Goal: Information Seeking & Learning: Learn about a topic

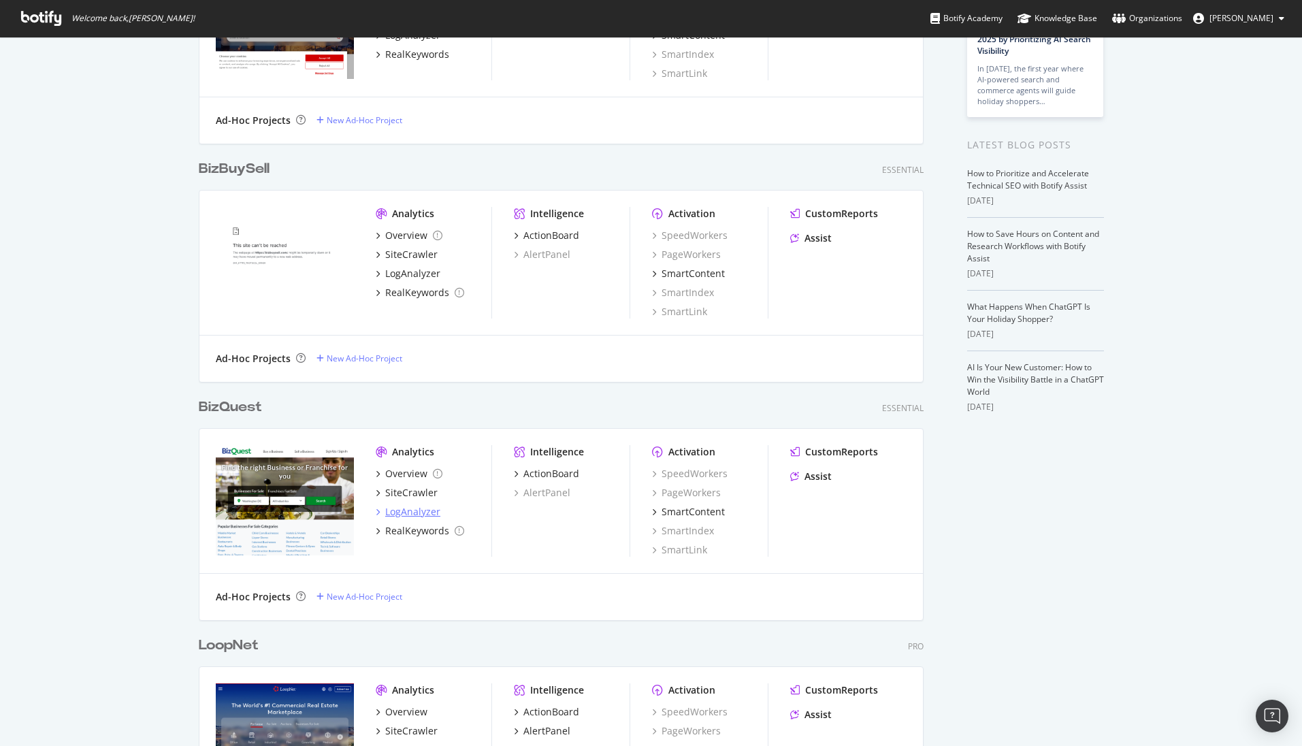
scroll to position [204, 0]
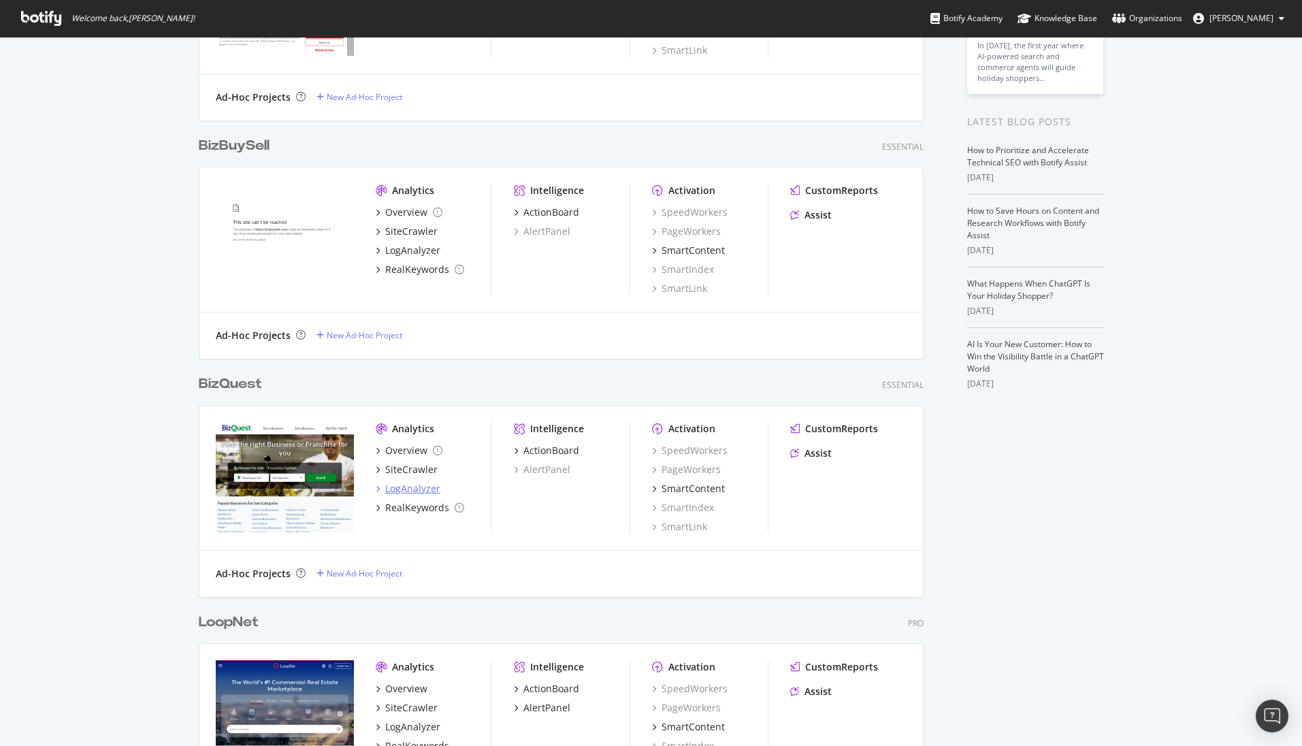
click at [395, 490] on div "LogAnalyzer" at bounding box center [412, 489] width 55 height 14
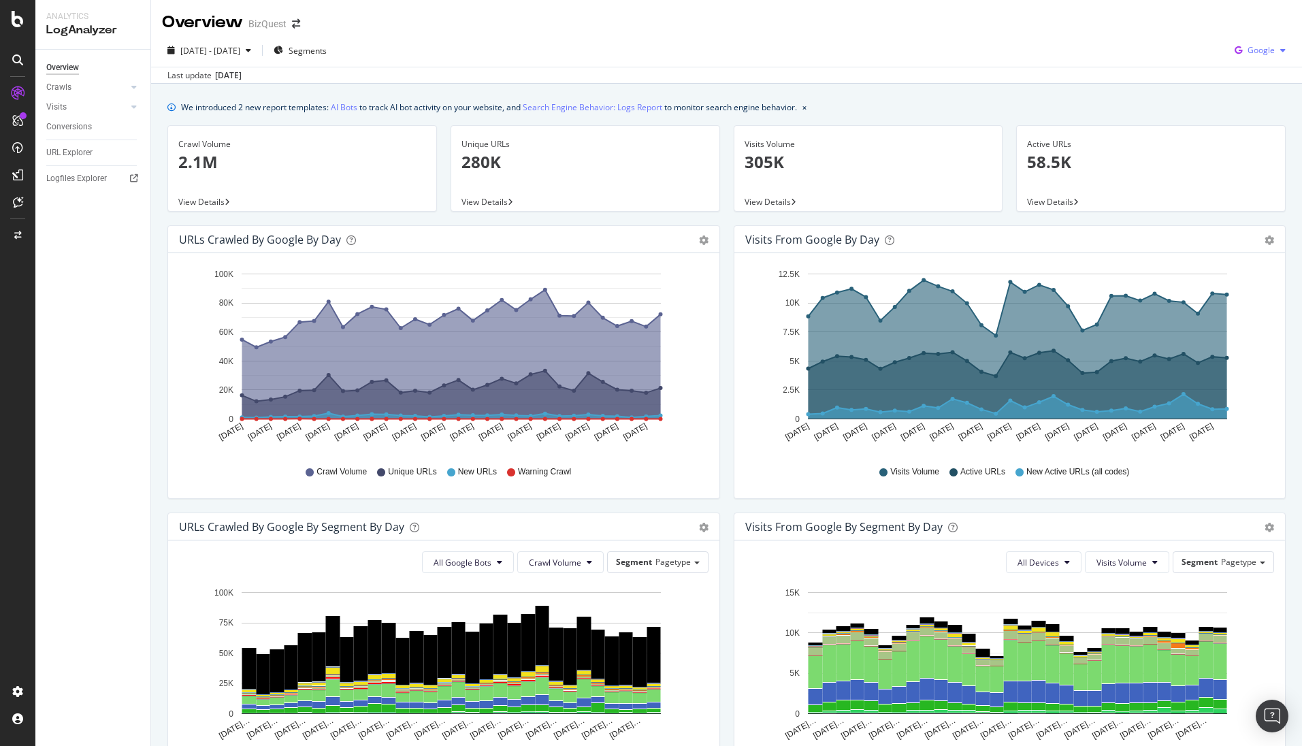
click at [1260, 54] on span "Google" at bounding box center [1261, 50] width 27 height 12
click at [1244, 123] on span "OpenAI" at bounding box center [1260, 128] width 50 height 12
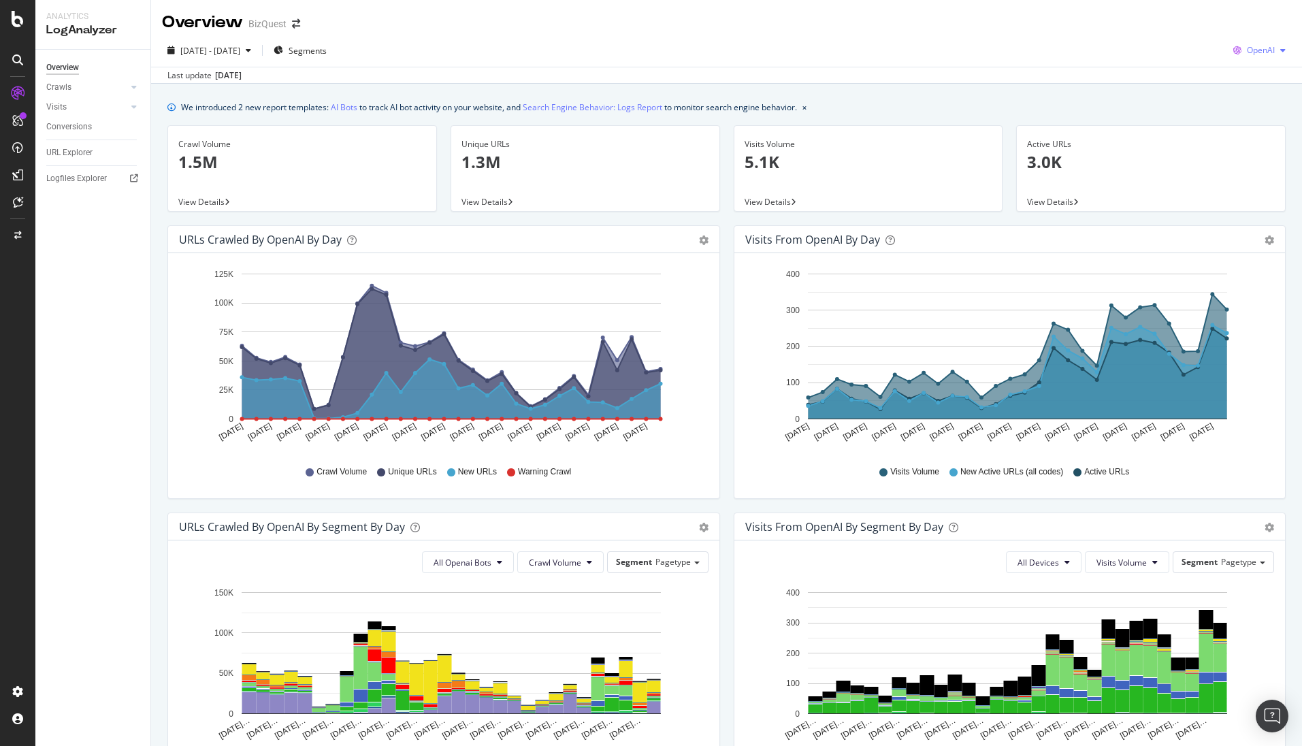
click at [1250, 52] on span "OpenAI" at bounding box center [1261, 50] width 28 height 12
click at [1242, 70] on div "Google" at bounding box center [1249, 77] width 94 height 20
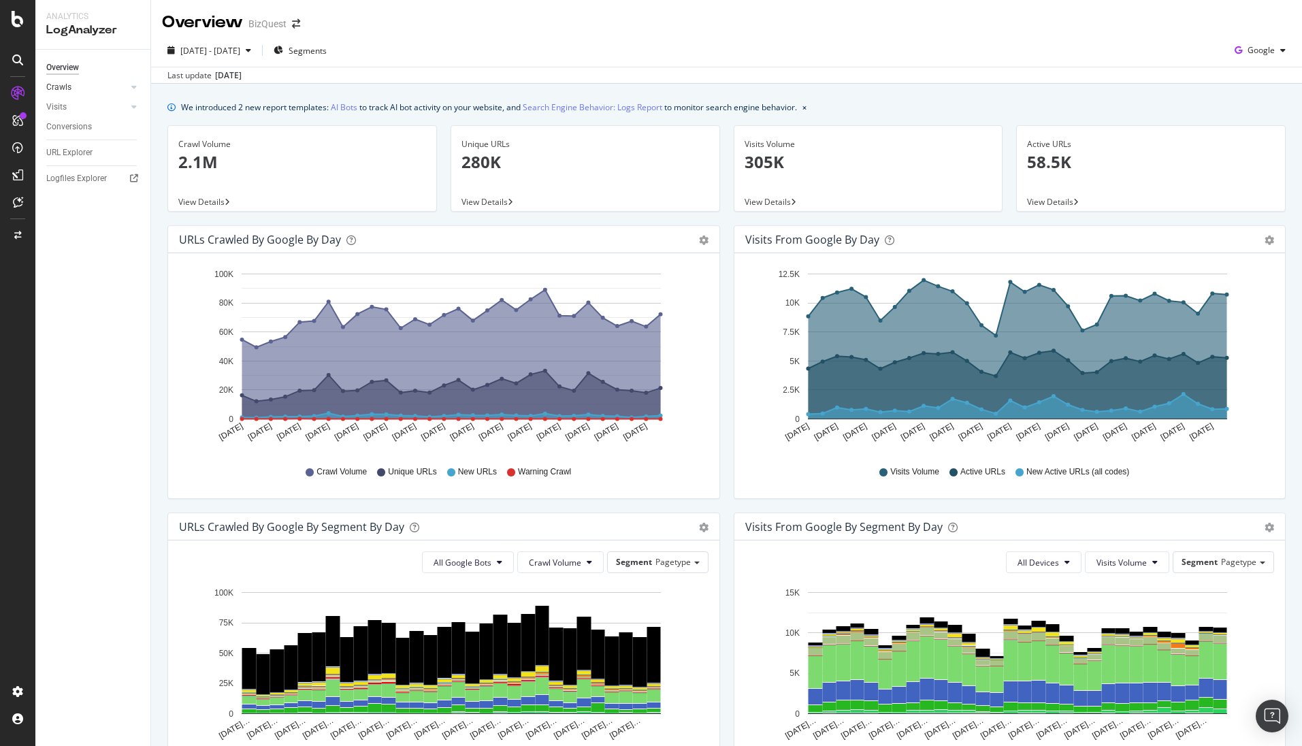
click at [75, 87] on link "Crawls" at bounding box center [86, 87] width 81 height 14
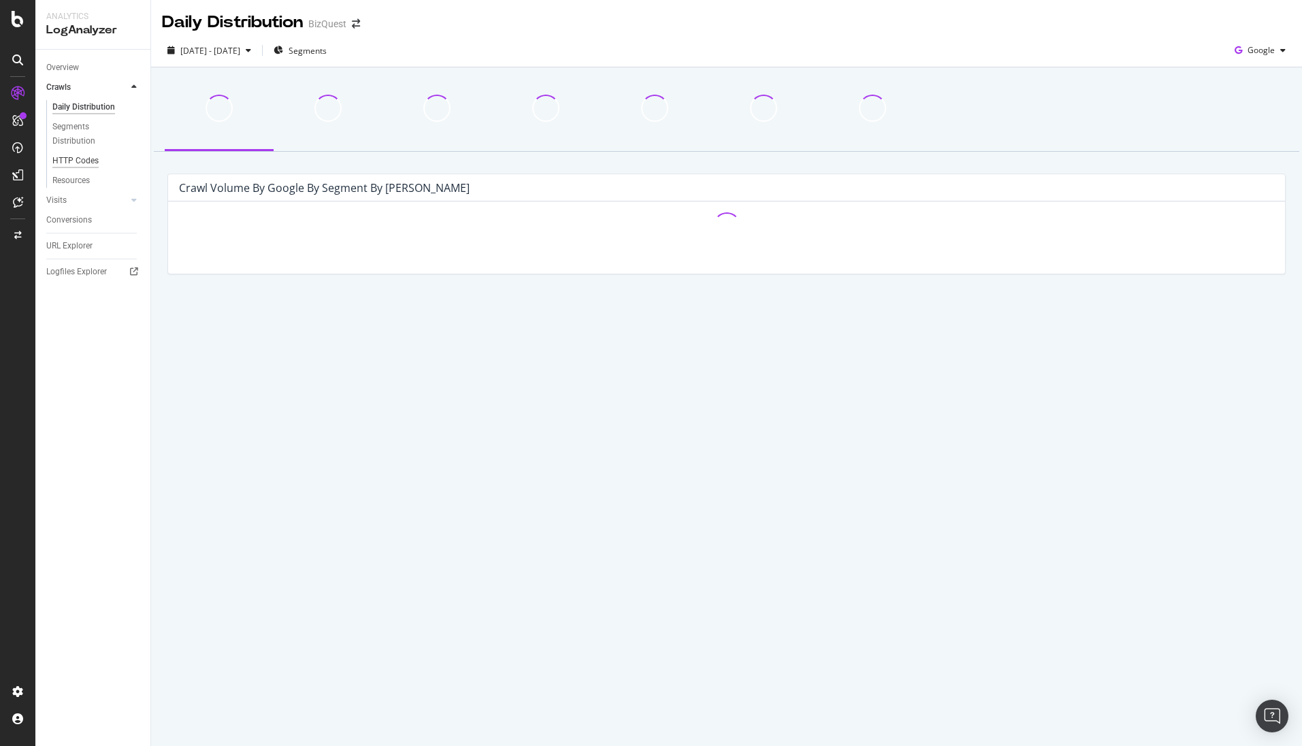
click at [88, 161] on div "HTTP Codes" at bounding box center [75, 161] width 46 height 14
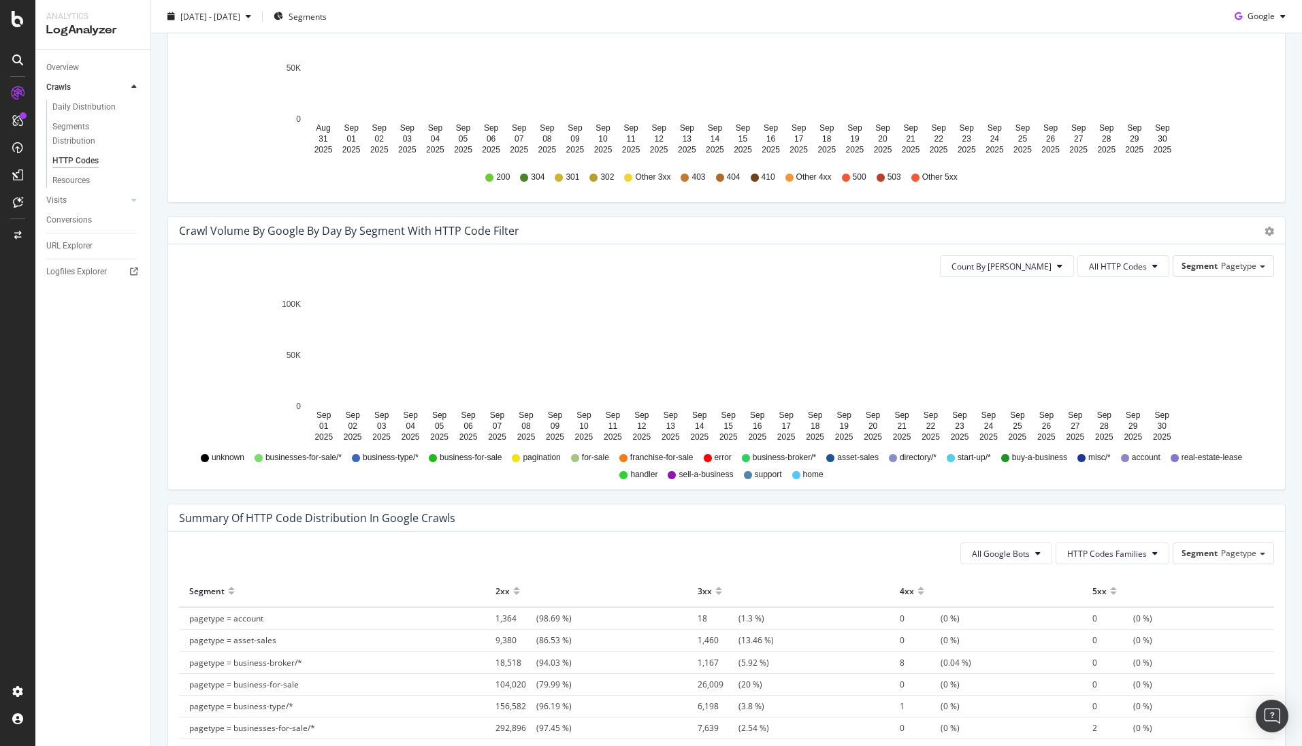
scroll to position [545, 0]
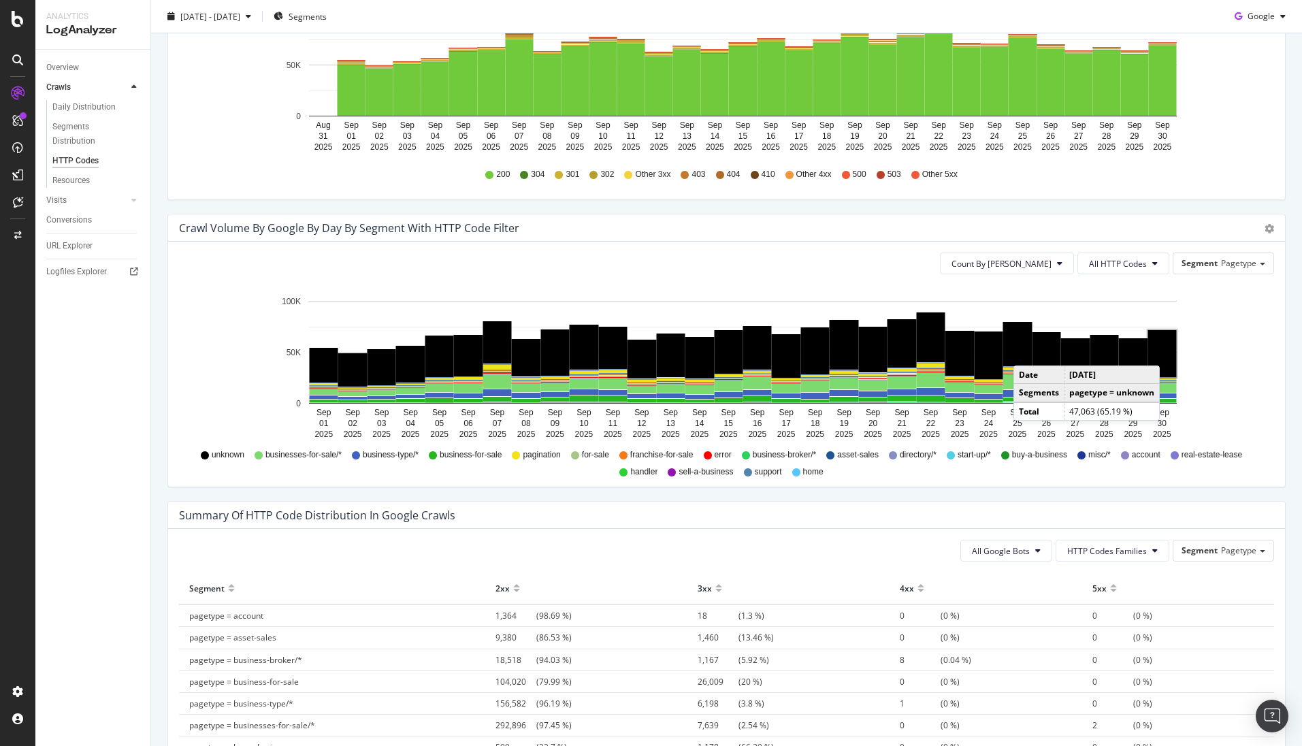
click at [1163, 352] on rect "A chart." at bounding box center [1162, 353] width 29 height 47
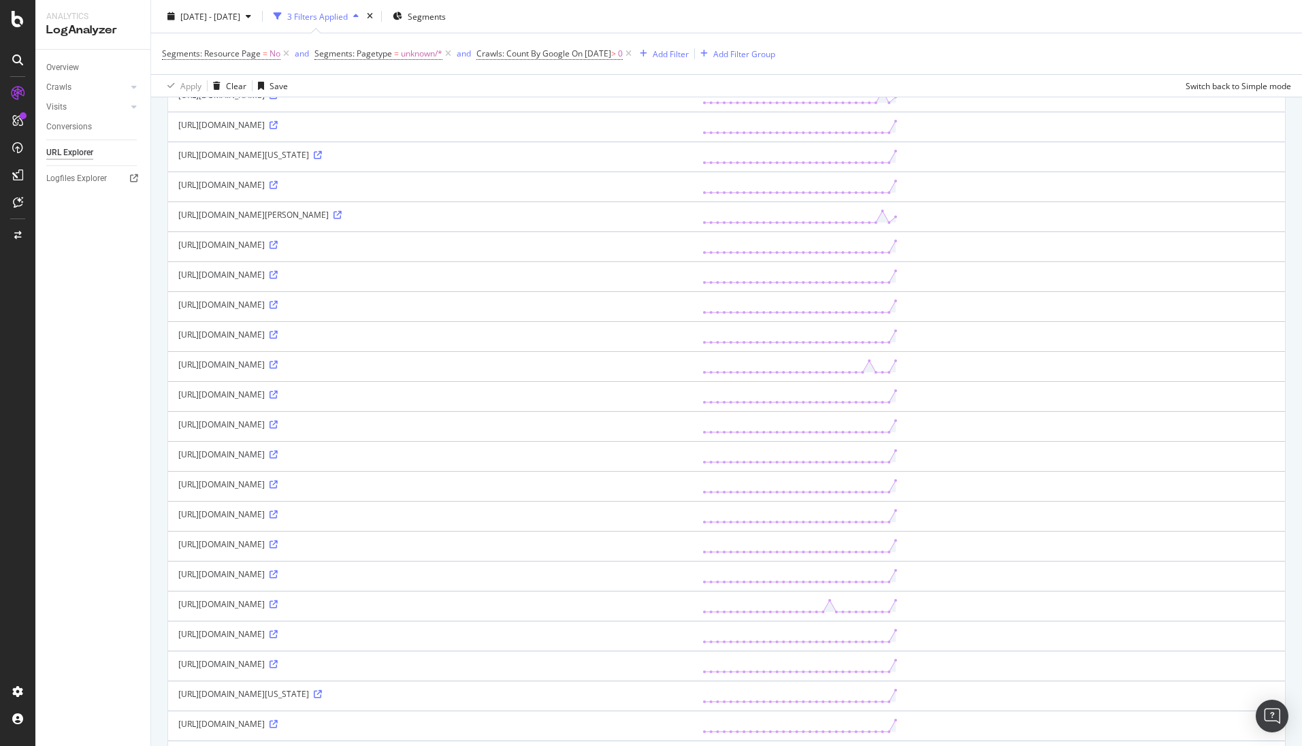
scroll to position [1021, 0]
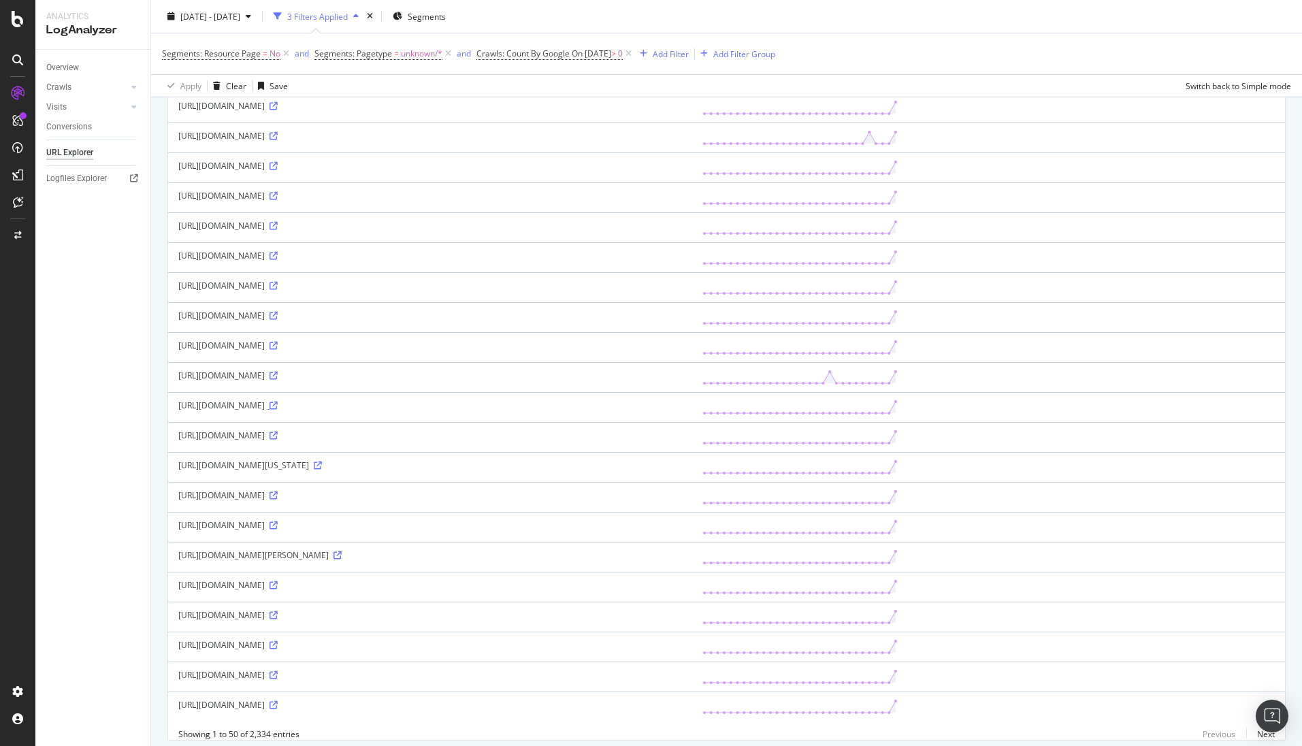
click at [278, 406] on icon at bounding box center [274, 406] width 8 height 8
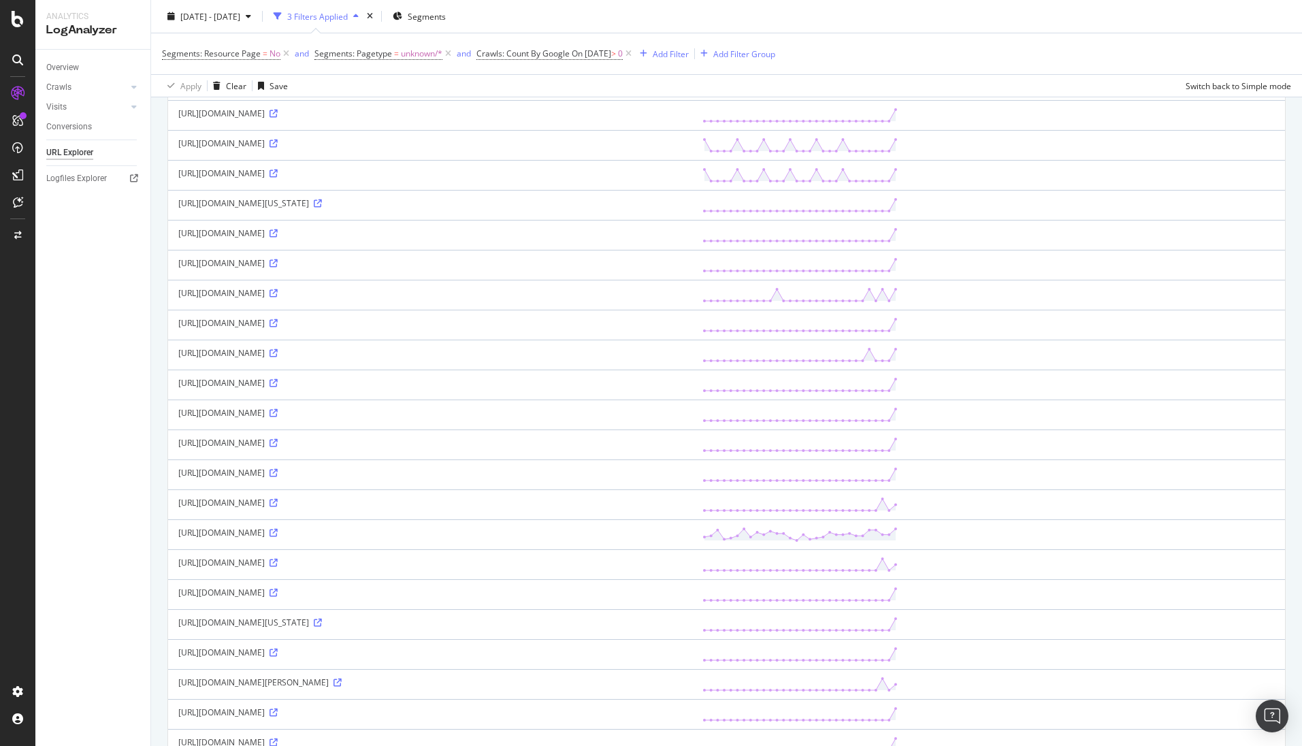
scroll to position [0, 0]
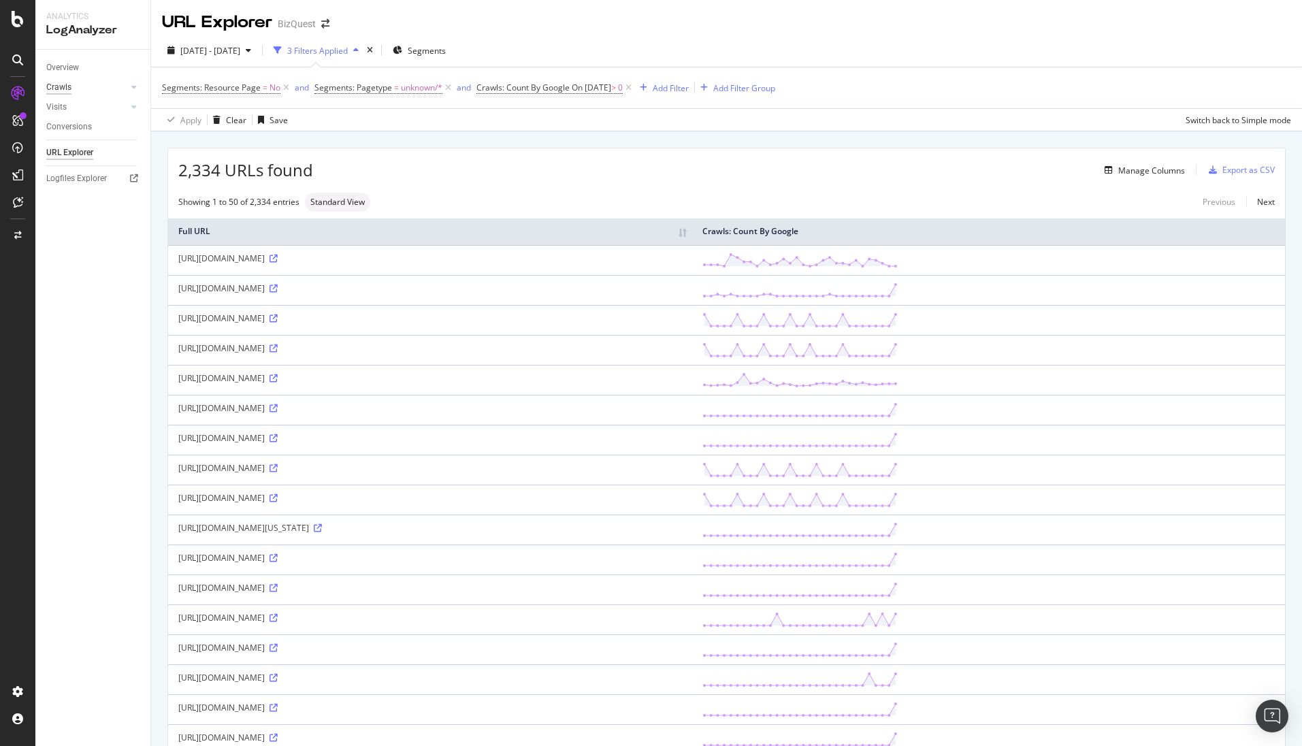
click at [67, 87] on div "Crawls" at bounding box center [58, 87] width 25 height 14
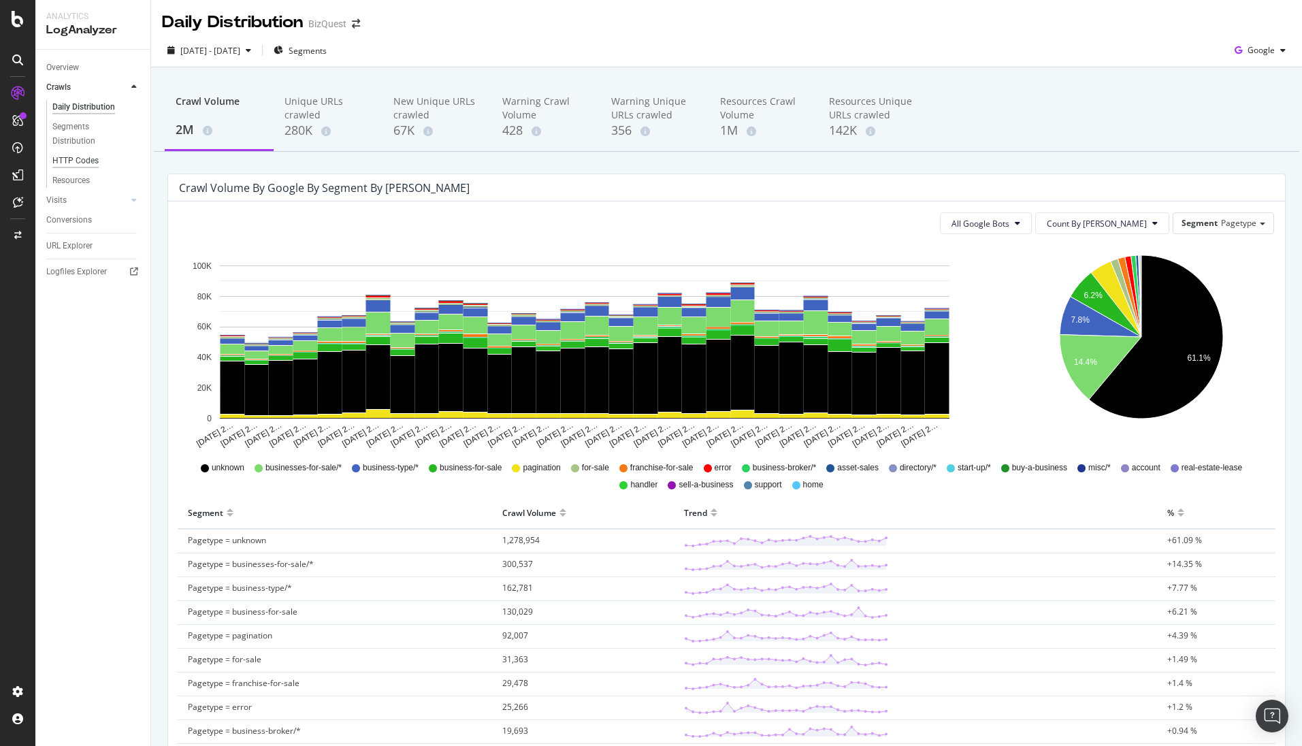
click at [69, 157] on div "HTTP Codes" at bounding box center [75, 161] width 46 height 14
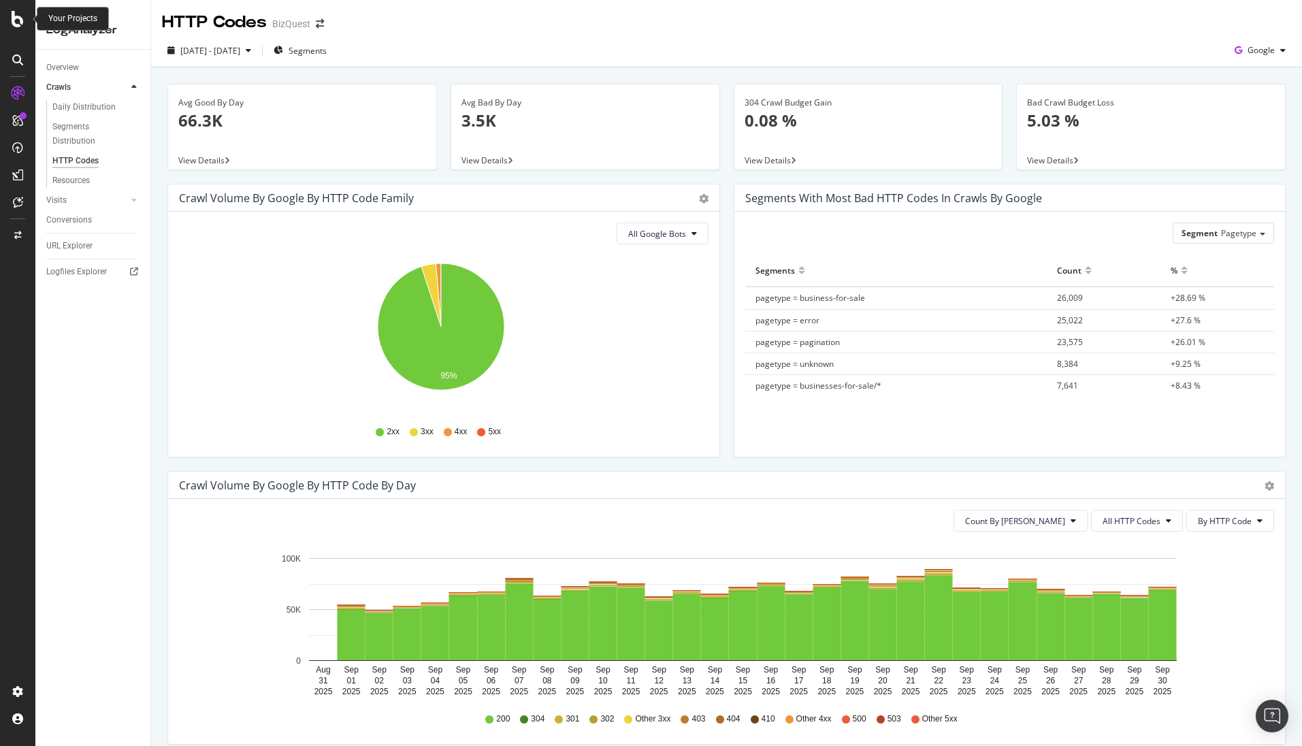
click at [7, 16] on div at bounding box center [17, 19] width 33 height 16
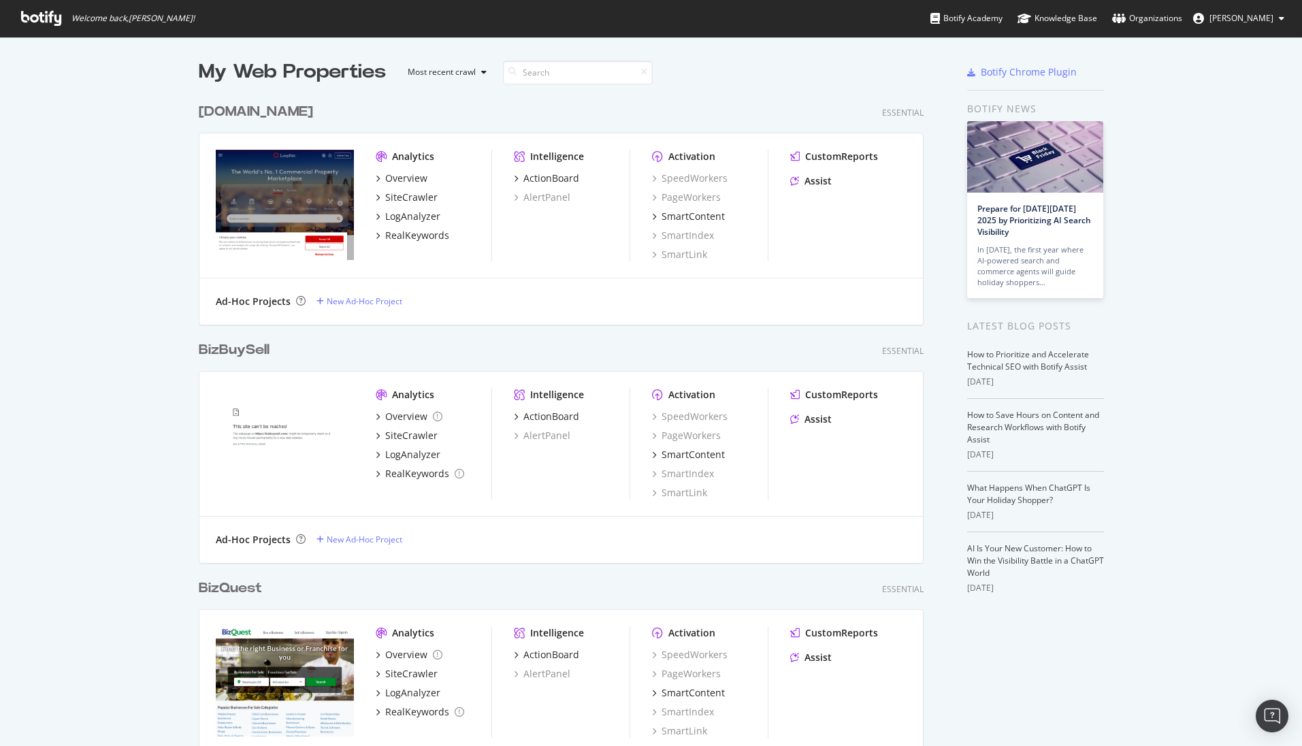
scroll to position [736, 1282]
click at [407, 454] on div "LogAnalyzer" at bounding box center [412, 455] width 55 height 14
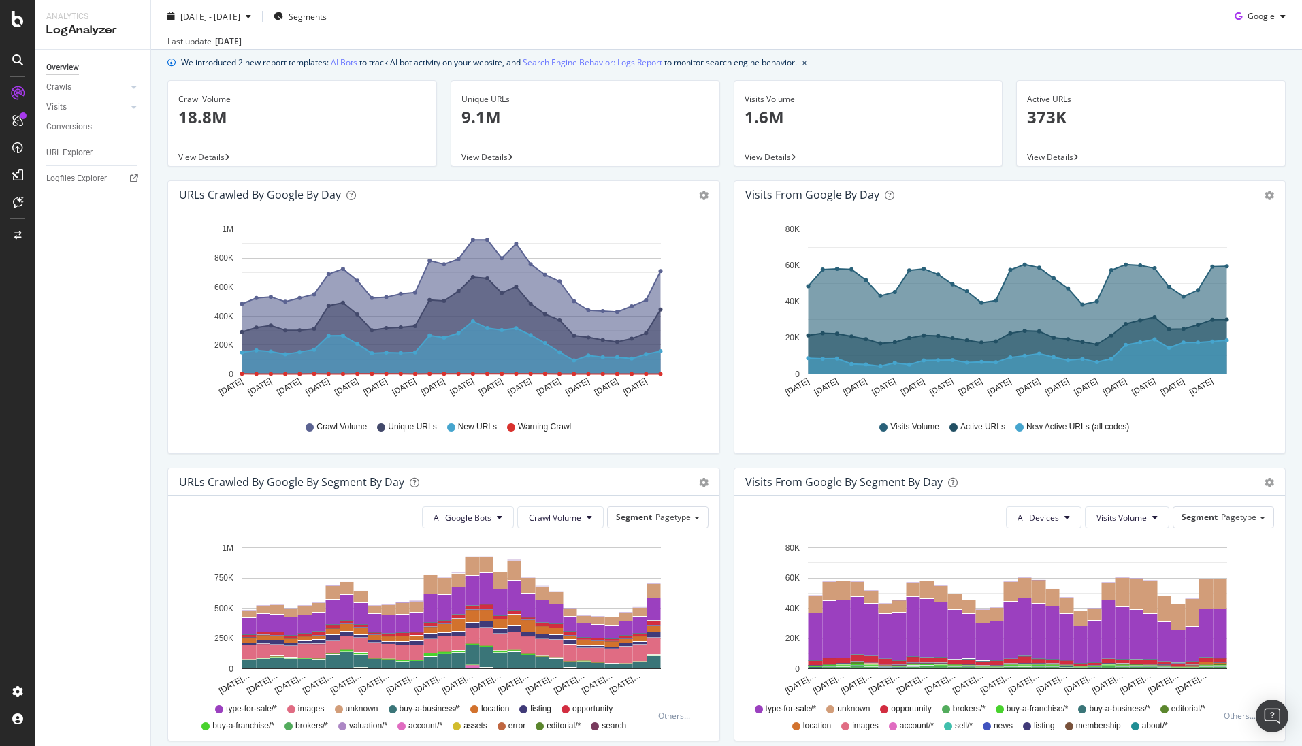
scroll to position [68, 0]
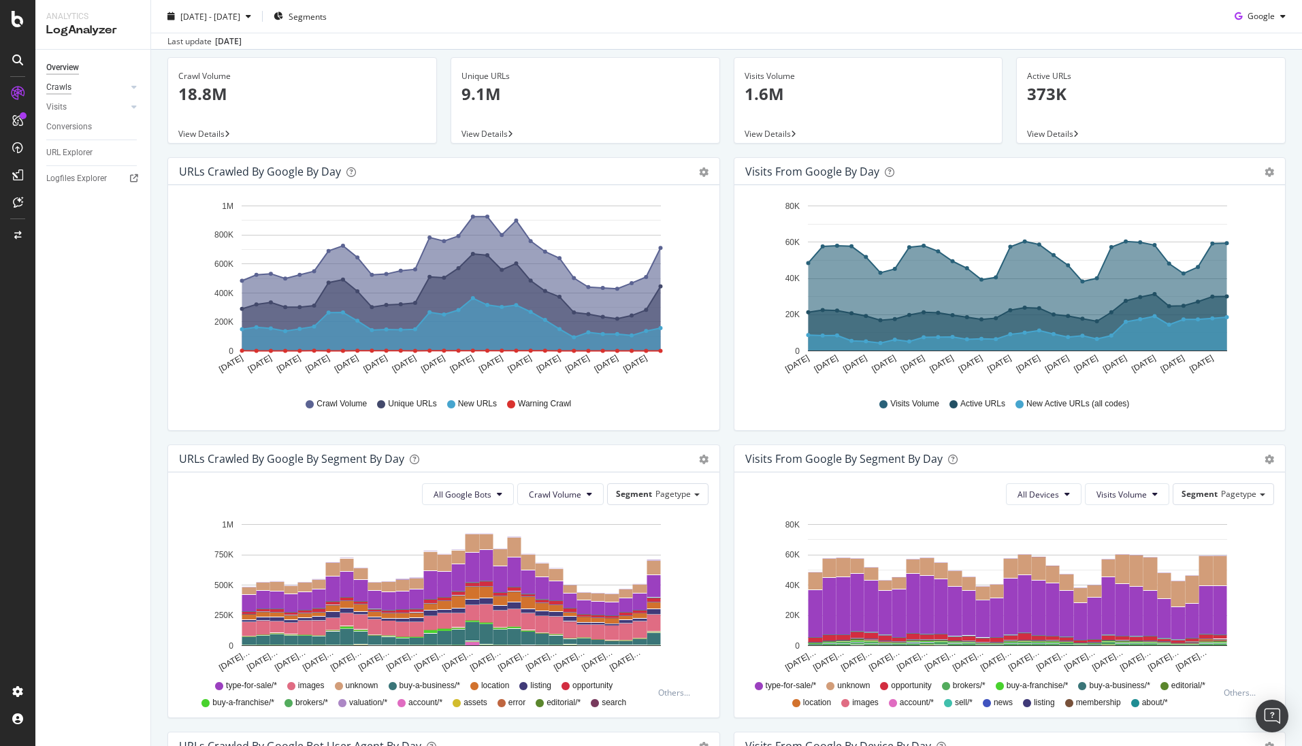
click at [69, 89] on div "Crawls" at bounding box center [58, 87] width 25 height 14
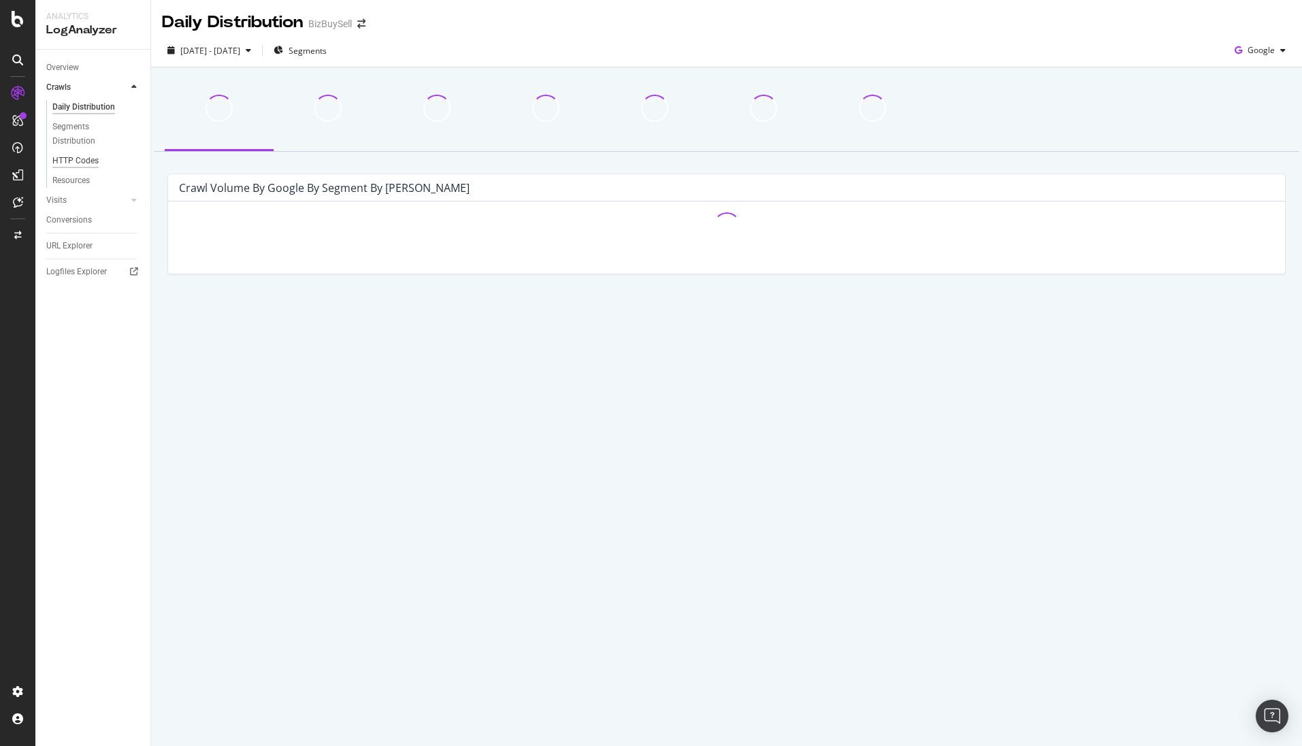
click at [76, 162] on div "HTTP Codes" at bounding box center [75, 161] width 46 height 14
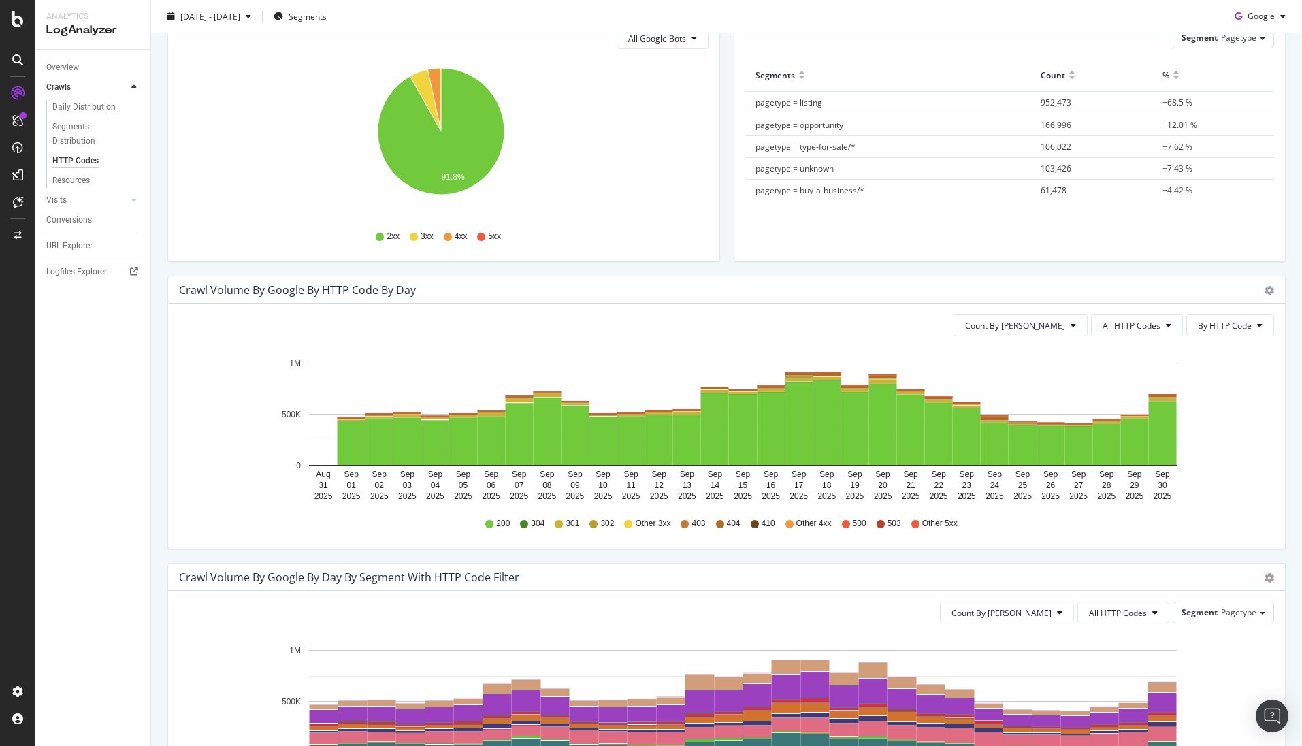
scroll to position [204, 0]
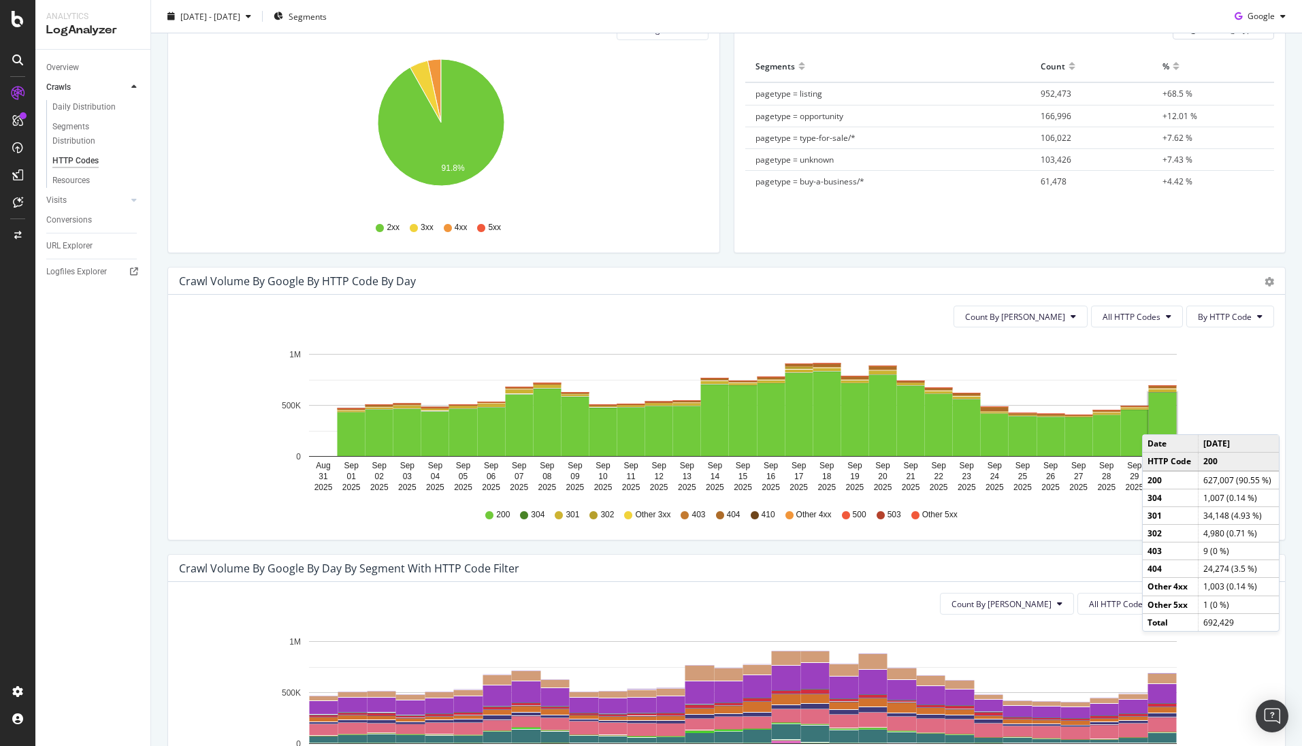
click at [1156, 421] on rect "A chart." at bounding box center [1163, 424] width 28 height 63
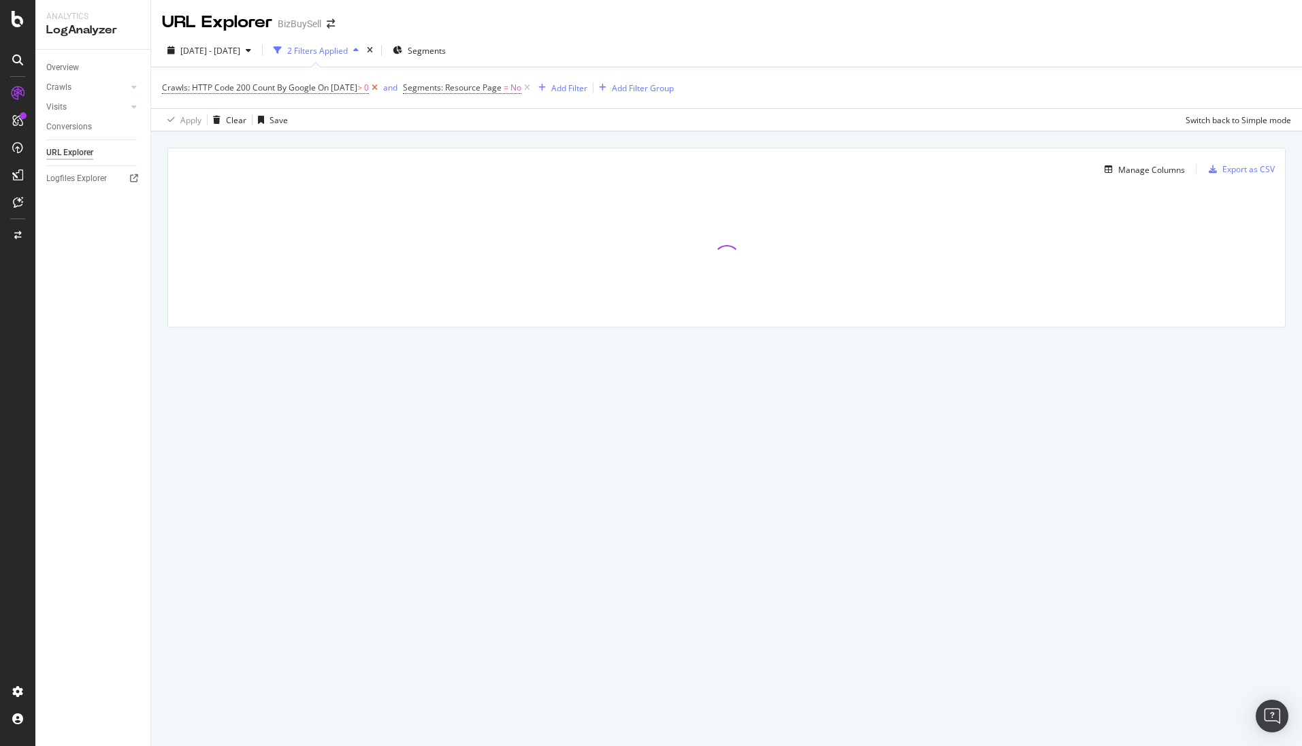
click at [380, 88] on icon at bounding box center [375, 88] width 12 height 14
click at [325, 84] on div "Add Filter" at bounding box center [328, 88] width 36 height 12
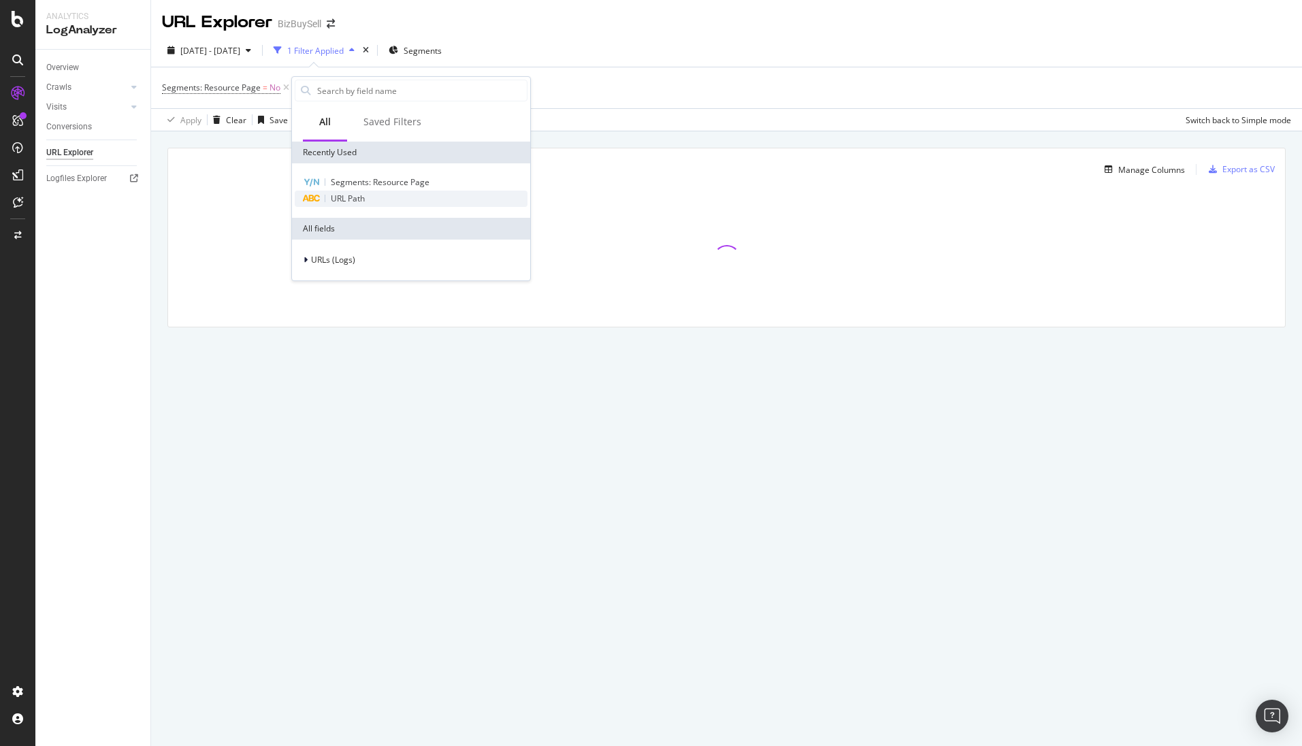
click at [344, 197] on span "URL Path" at bounding box center [348, 199] width 34 height 12
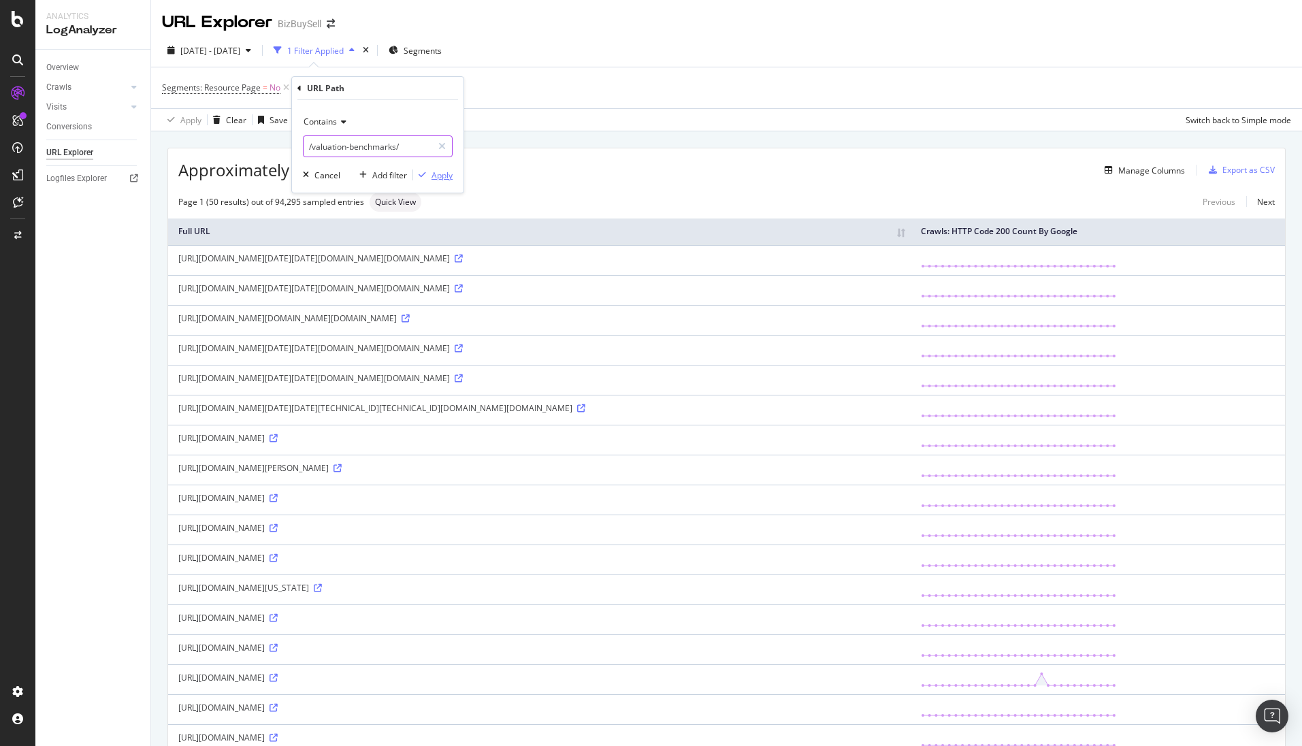
type input "/valuation-benchmarks/"
click at [446, 174] on div "Apply" at bounding box center [442, 175] width 21 height 12
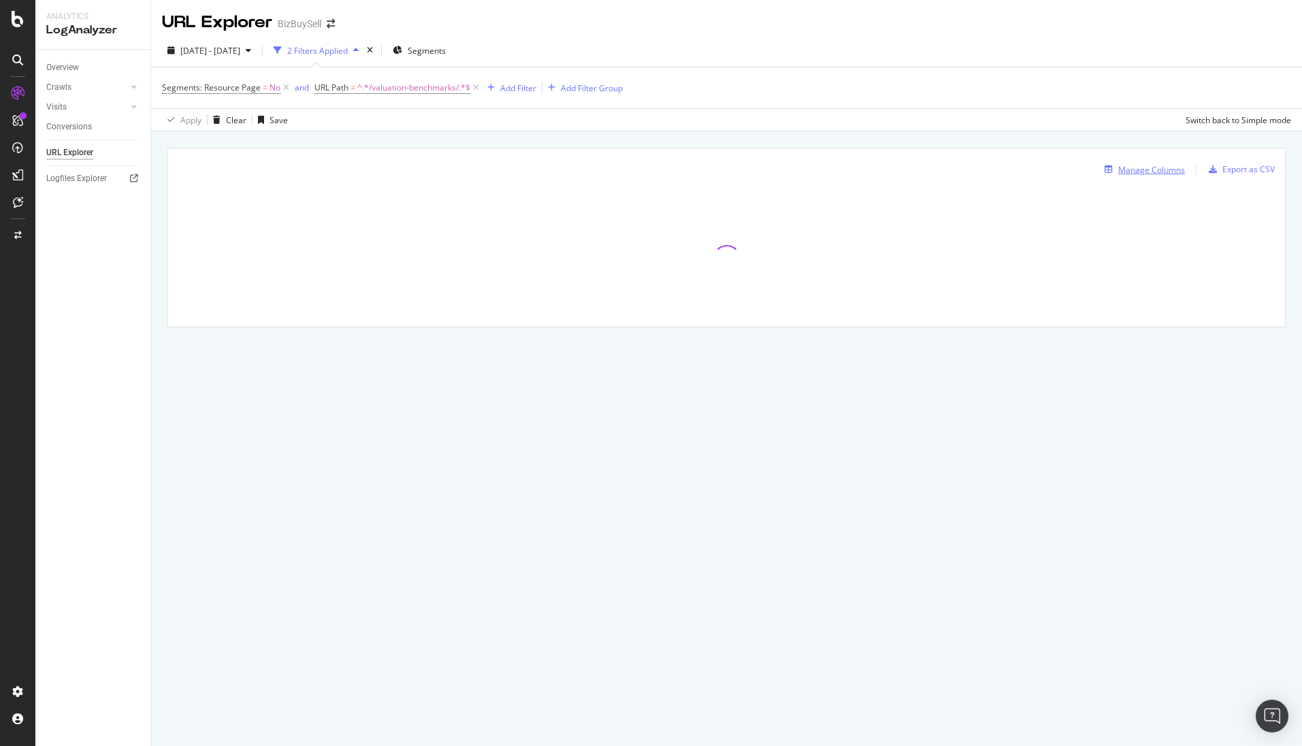
click at [1149, 161] on button "Manage Columns" at bounding box center [1142, 169] width 86 height 16
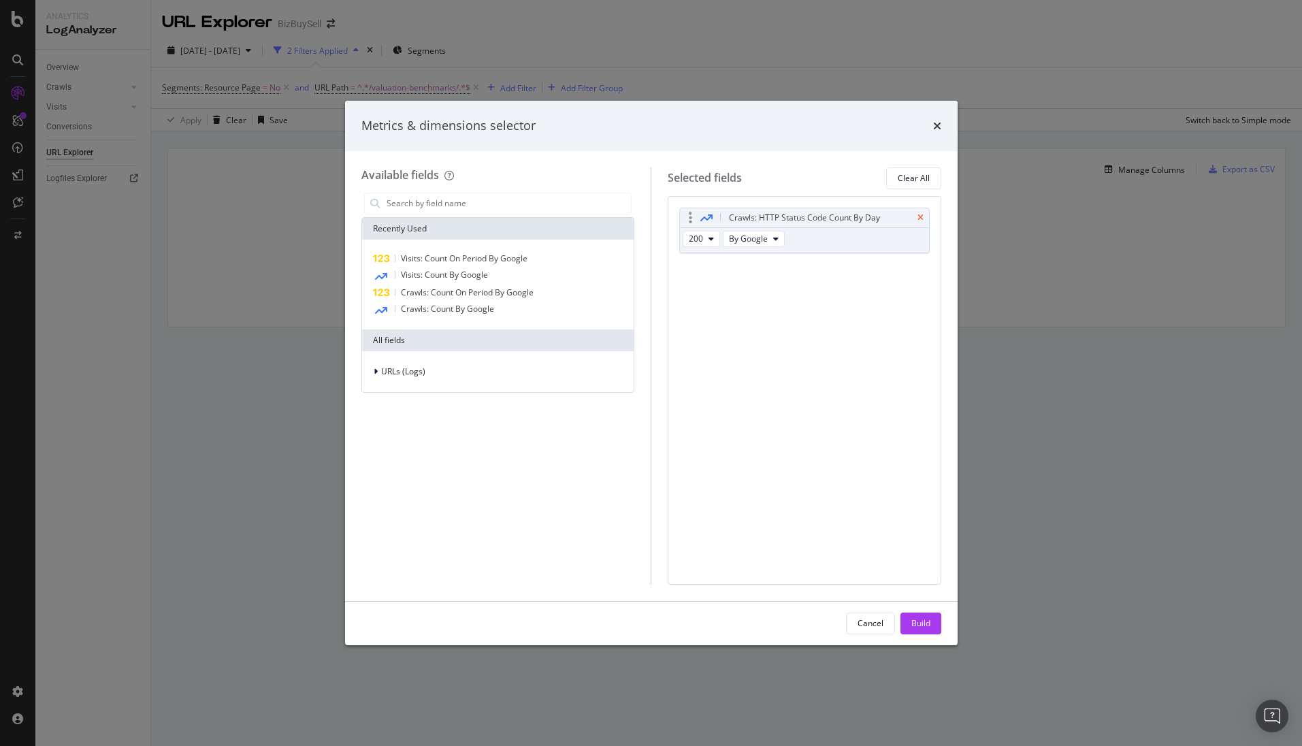
click at [922, 216] on icon "times" at bounding box center [921, 218] width 6 height 8
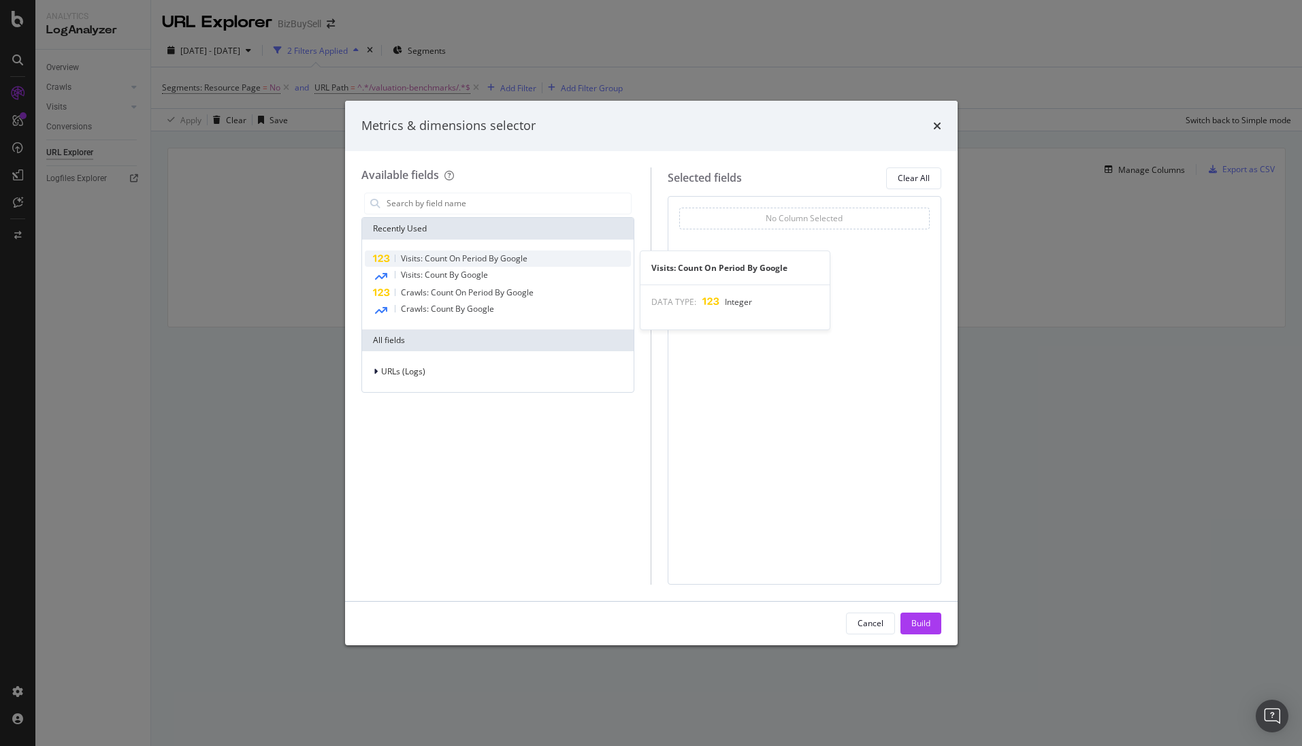
click at [456, 259] on span "Visits: Count On Period By Google" at bounding box center [464, 259] width 127 height 12
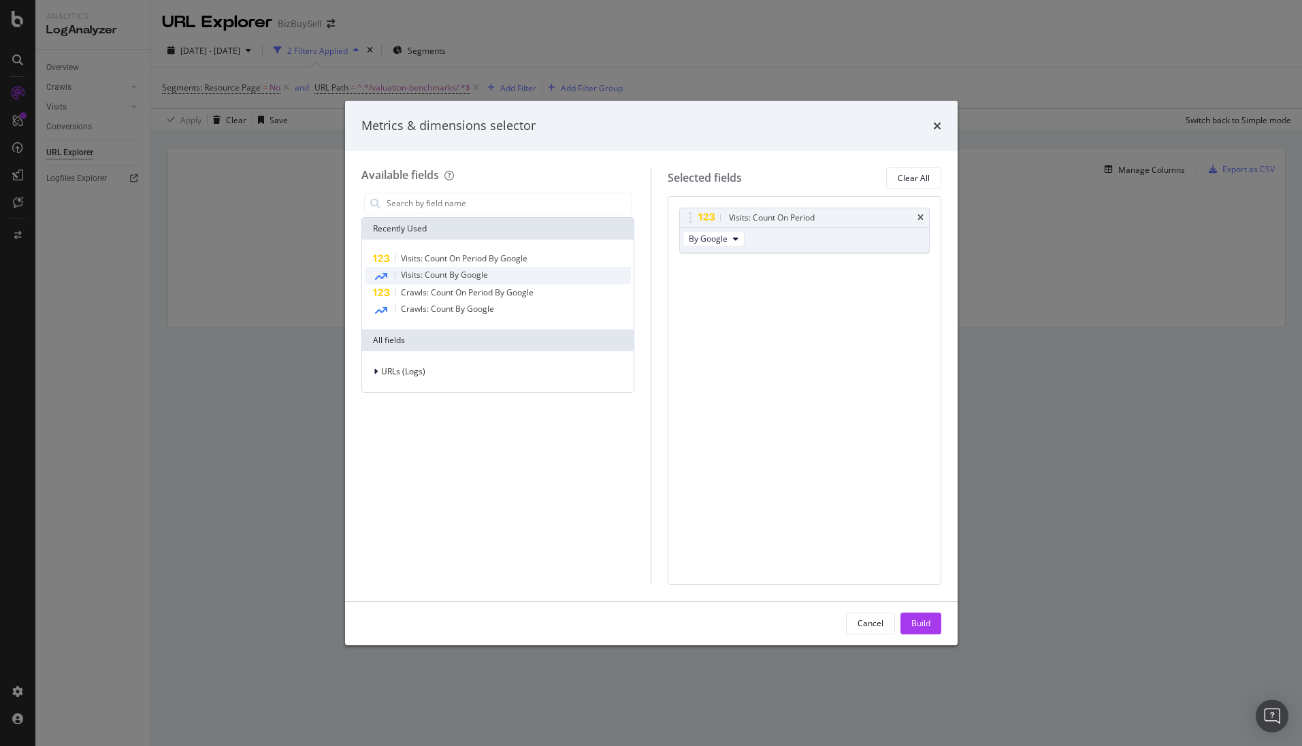
click at [452, 271] on span "Visits: Count By Google" at bounding box center [444, 275] width 87 height 12
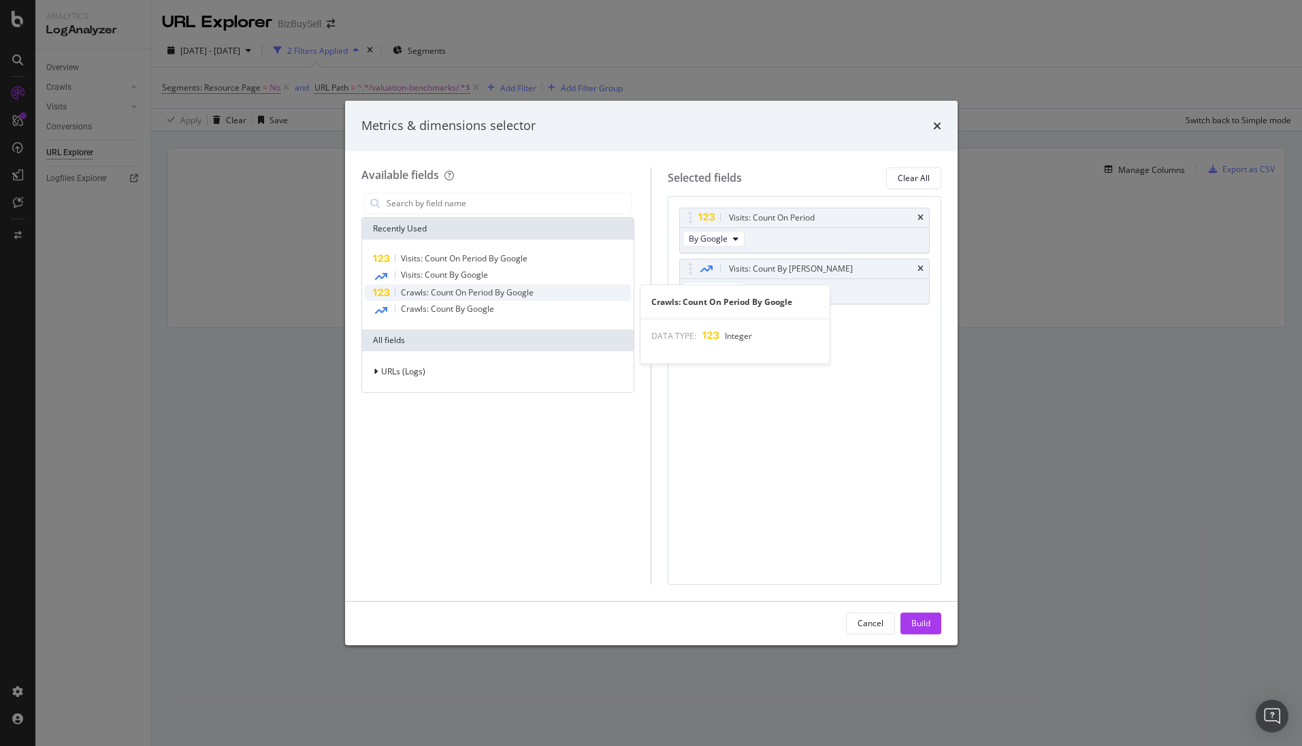
click at [451, 289] on span "Crawls: Count On Period By Google" at bounding box center [467, 293] width 133 height 12
click at [451, 307] on span "Crawls: Count By Google" at bounding box center [447, 309] width 93 height 12
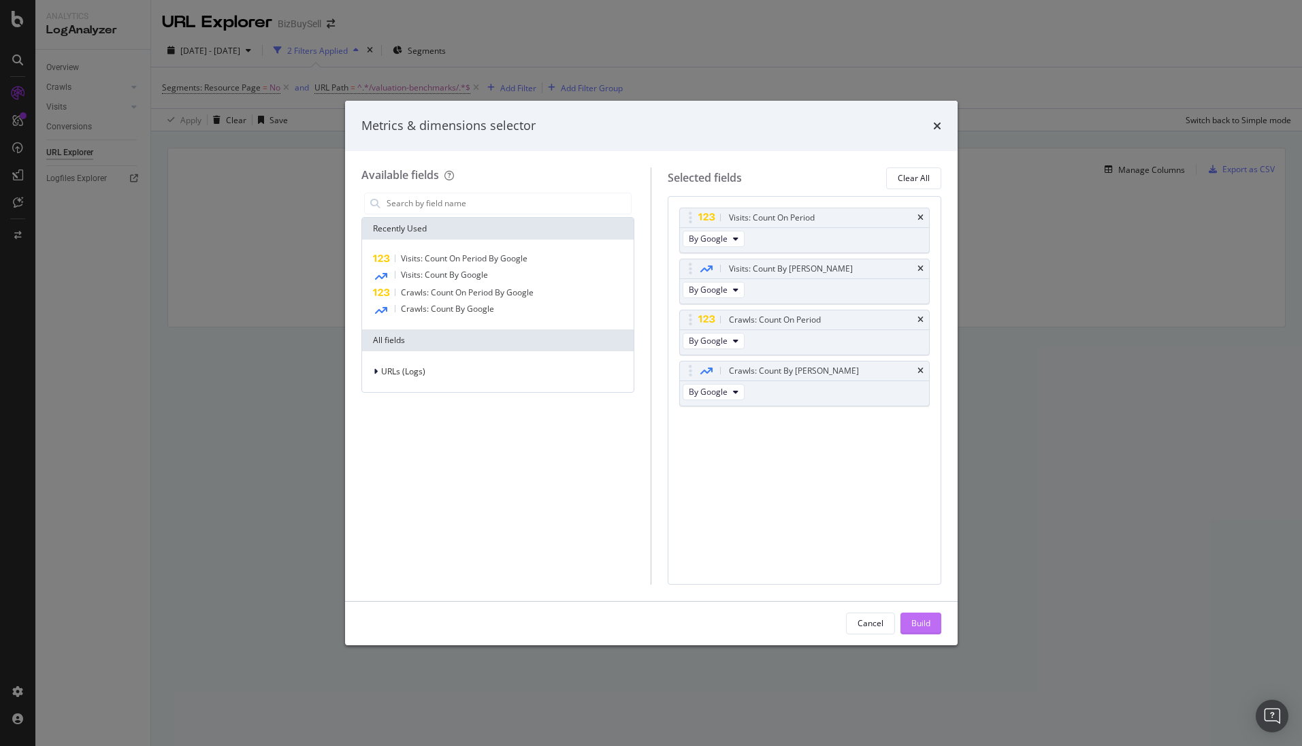
click at [928, 625] on div "Build" at bounding box center [920, 623] width 19 height 12
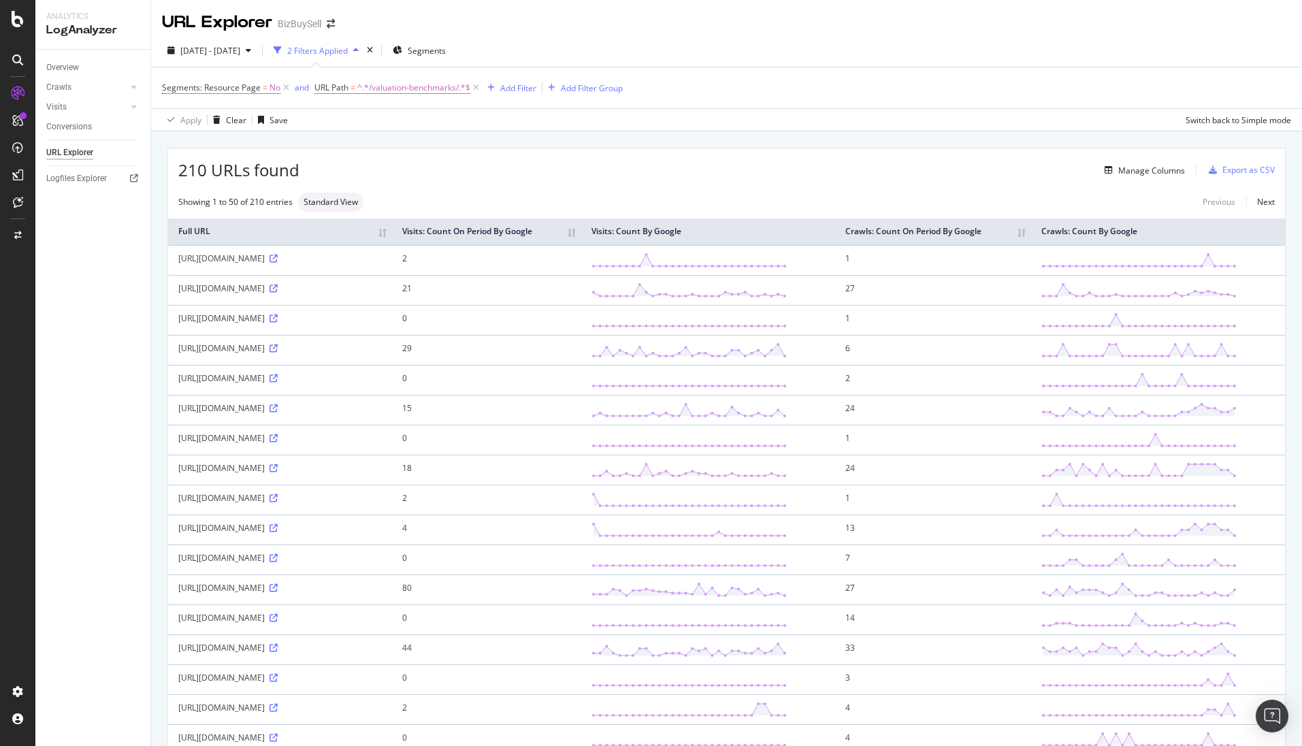
click at [581, 243] on th "Visits: Count On Period By Google" at bounding box center [486, 231] width 189 height 27
click at [581, 238] on th "Visits: Count On Period By Google" at bounding box center [486, 231] width 189 height 27
